Goal: Task Accomplishment & Management: Manage account settings

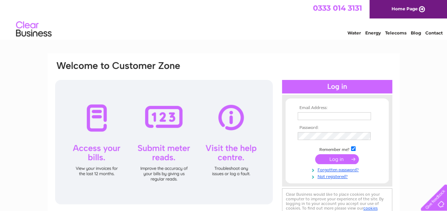
click at [326, 114] on input "text" at bounding box center [333, 116] width 73 height 8
type input "cashroom@lowsorkney.co.uk"
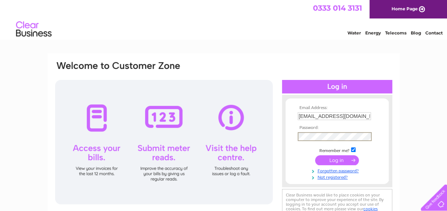
click at [331, 160] on input "submit" at bounding box center [337, 160] width 44 height 10
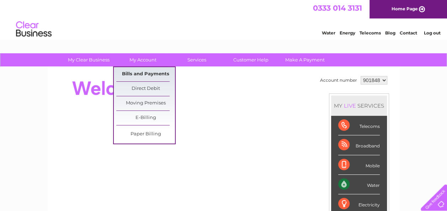
click at [145, 71] on link "Bills and Payments" at bounding box center [145, 74] width 59 height 14
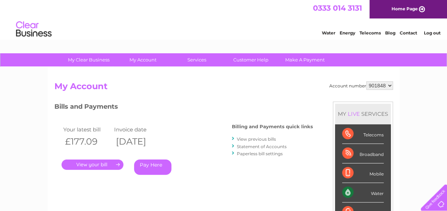
click at [78, 162] on link "." at bounding box center [92, 165] width 62 height 10
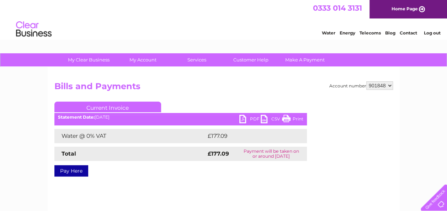
click at [249, 119] on link "PDF" at bounding box center [249, 120] width 21 height 10
click at [428, 33] on link "Log out" at bounding box center [431, 32] width 17 height 5
